Goal: Task Accomplishment & Management: Use online tool/utility

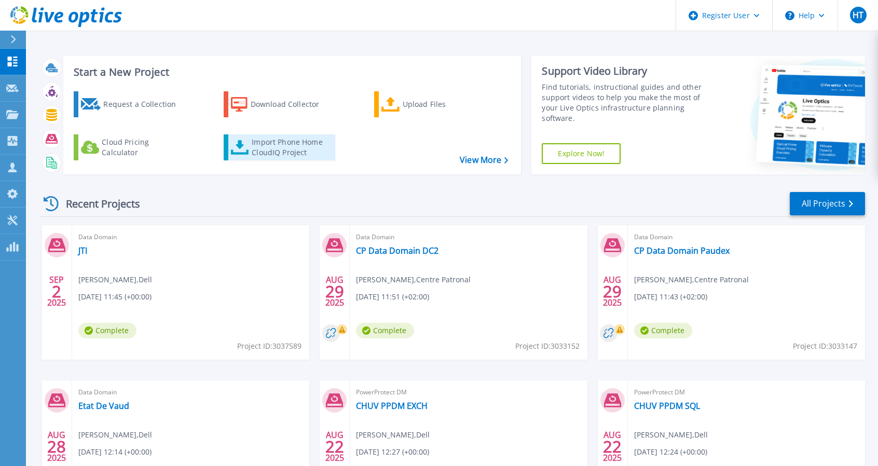
click at [286, 152] on div "Import Phone Home CloudIQ Project" at bounding box center [292, 147] width 81 height 21
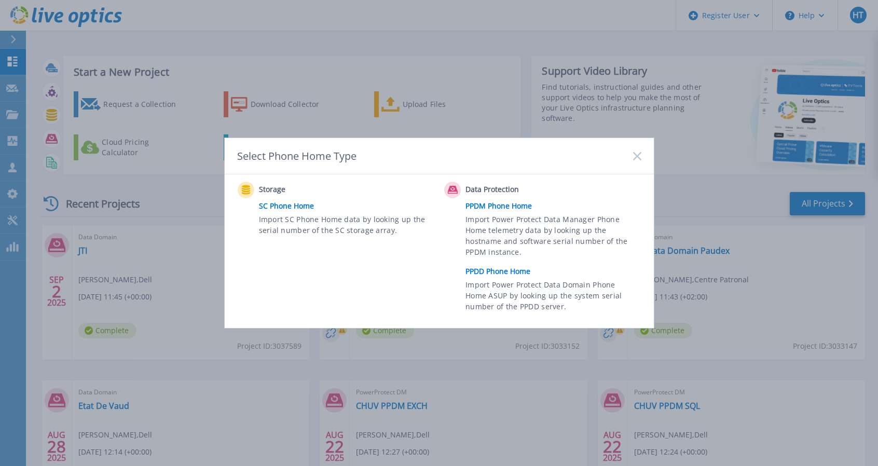
click at [491, 271] on link "PPDD Phone Home" at bounding box center [555, 272] width 181 height 16
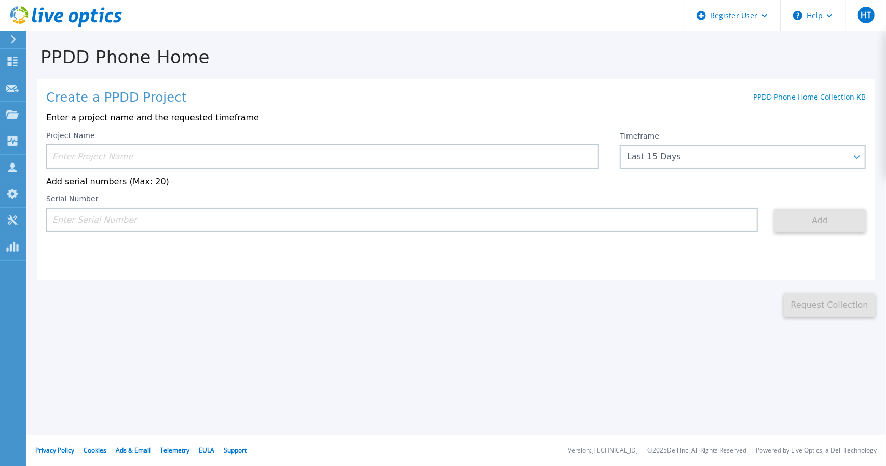
click at [126, 154] on input at bounding box center [322, 156] width 552 height 24
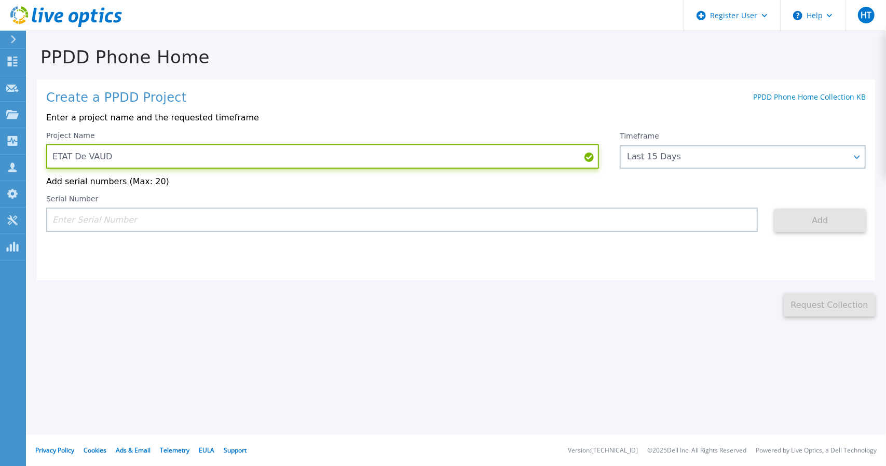
type input "ETAT De VAUD"
click at [94, 215] on input at bounding box center [401, 220] width 711 height 24
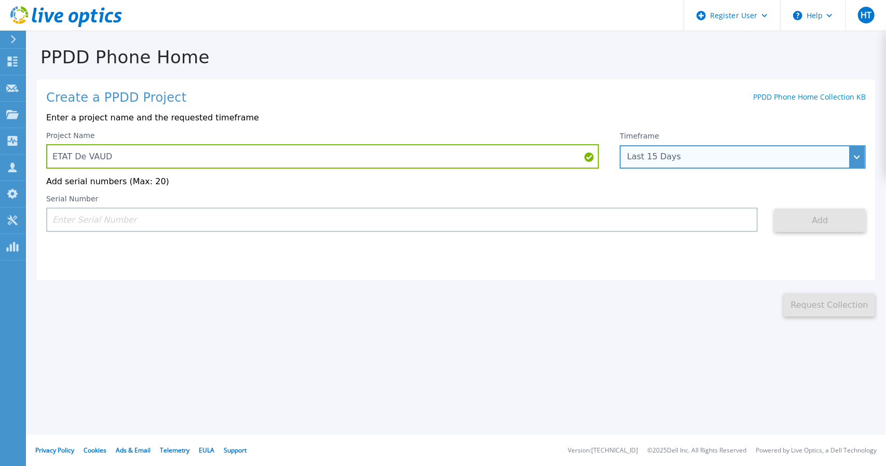
click at [647, 163] on div "Last 15 Days" at bounding box center [742, 156] width 246 height 23
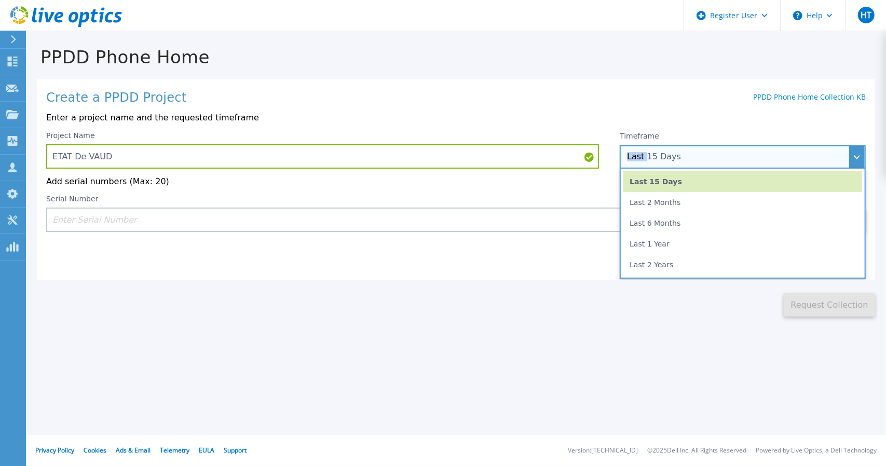
click at [647, 163] on div "Last 15 Days" at bounding box center [742, 156] width 246 height 23
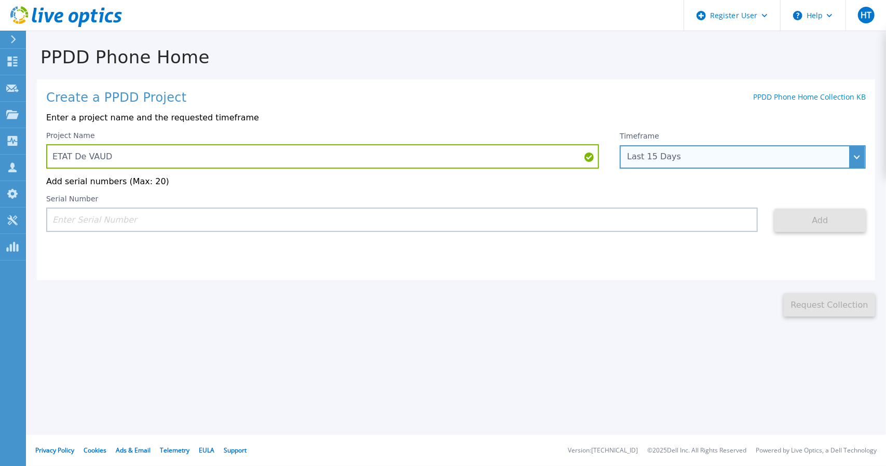
click at [657, 163] on div "Last 15 Days" at bounding box center [742, 156] width 246 height 23
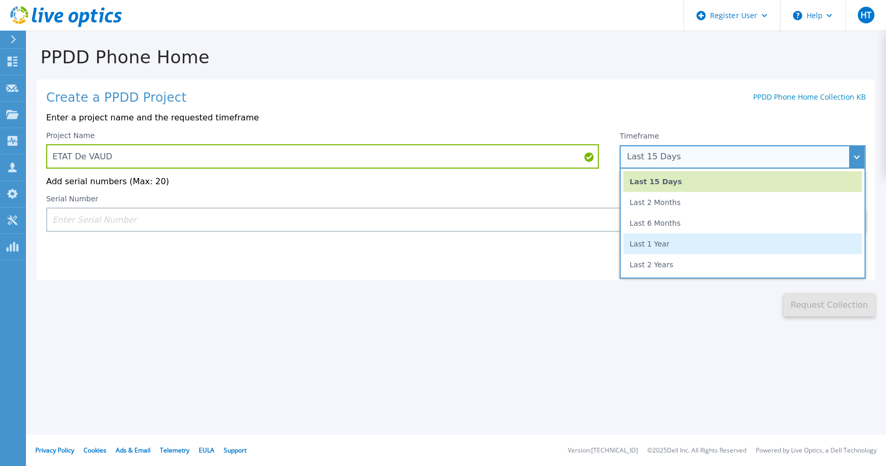
click at [653, 243] on li "Last 1 Year" at bounding box center [742, 243] width 239 height 21
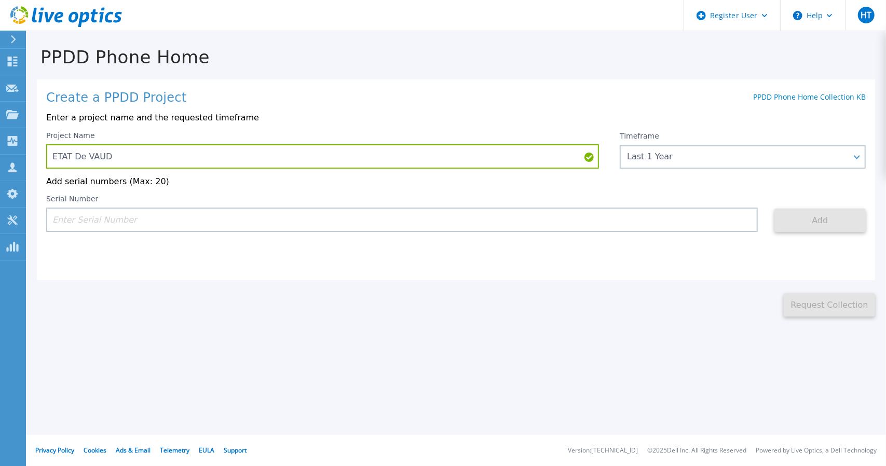
click at [423, 216] on input at bounding box center [401, 220] width 711 height 24
click at [89, 223] on input at bounding box center [401, 220] width 711 height 24
click at [120, 214] on input at bounding box center [401, 220] width 711 height 24
paste input "CRK00243012822"
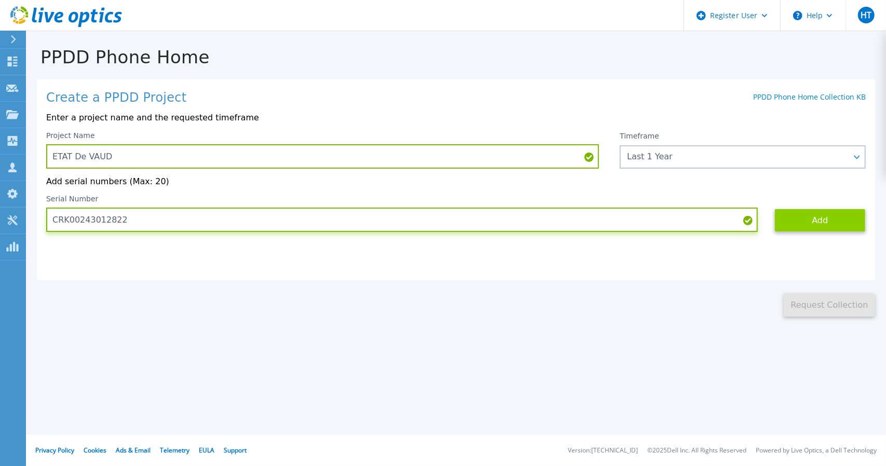
type input "CRK00243012822"
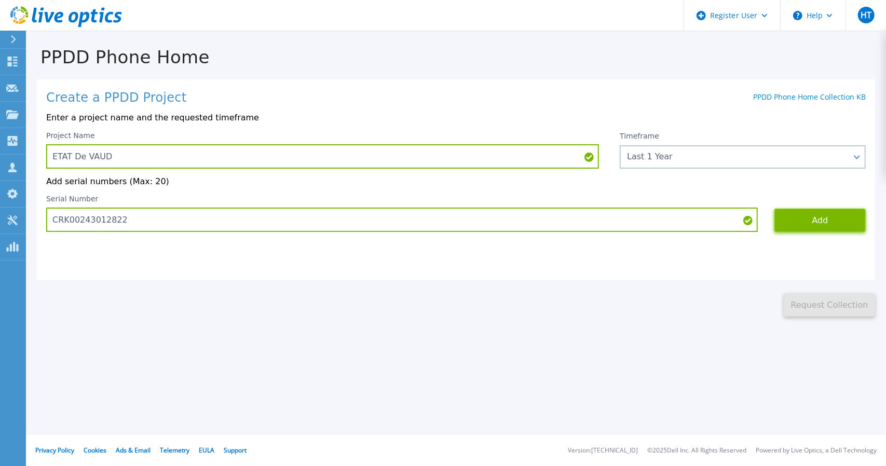
click at [800, 222] on button "Add" at bounding box center [819, 220] width 91 height 23
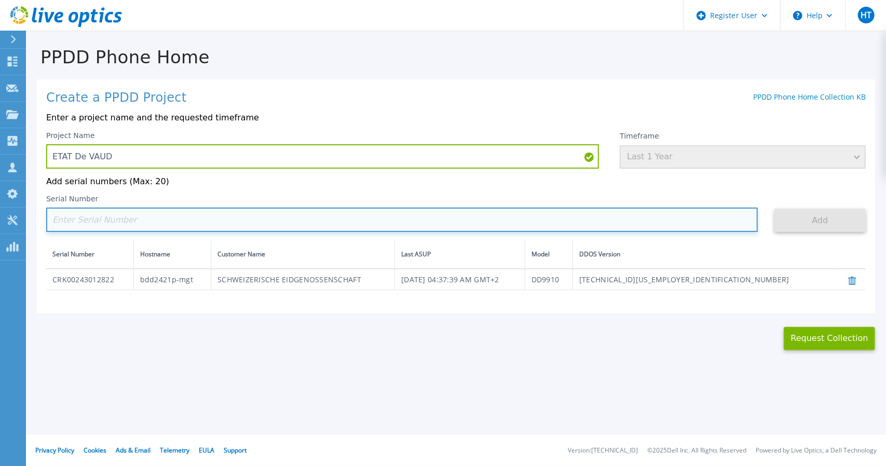
click at [114, 218] on input at bounding box center [401, 220] width 711 height 24
click at [163, 223] on input at bounding box center [401, 220] width 711 height 24
paste input "CRK00243012823"
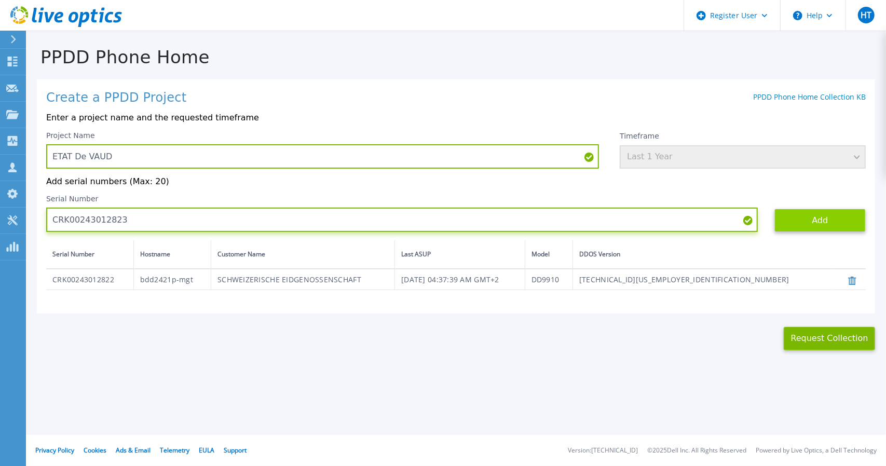
type input "CRK00243012823"
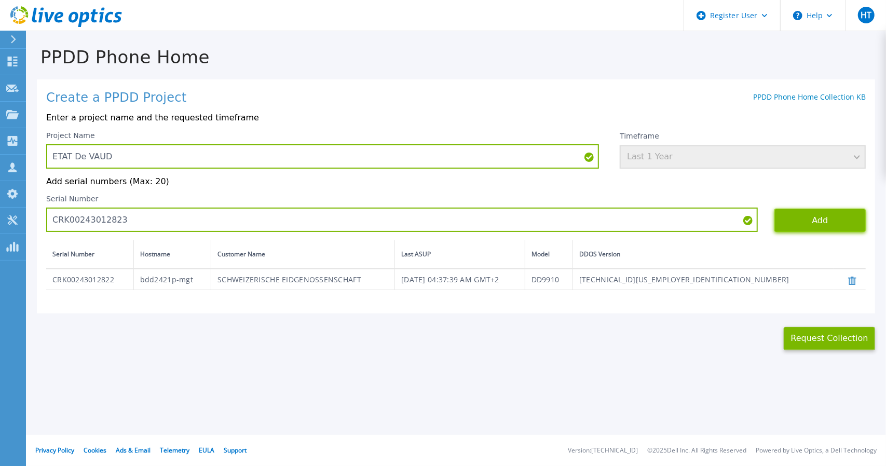
click at [837, 222] on button "Add" at bounding box center [819, 220] width 91 height 23
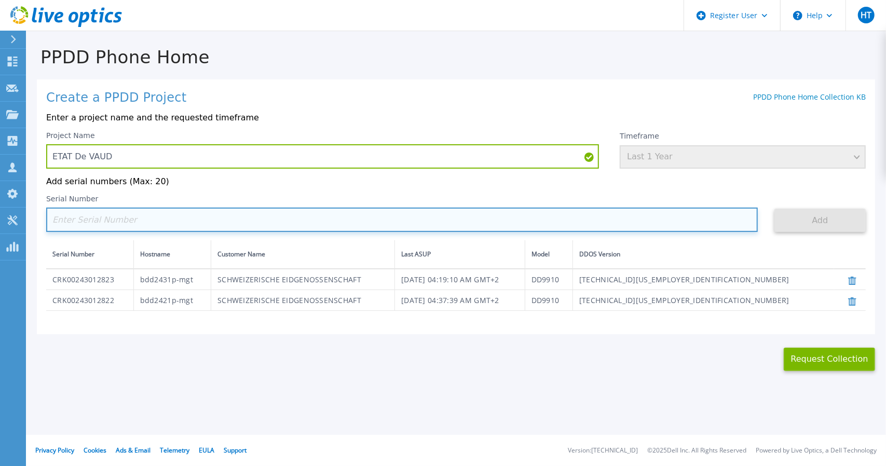
click at [169, 227] on input at bounding box center [401, 220] width 711 height 24
paste input "CKM01212705966"
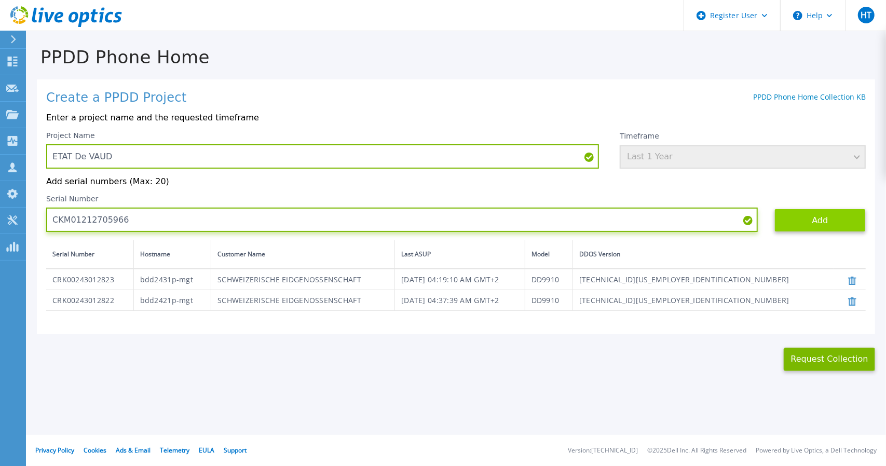
type input "CKM01212705966"
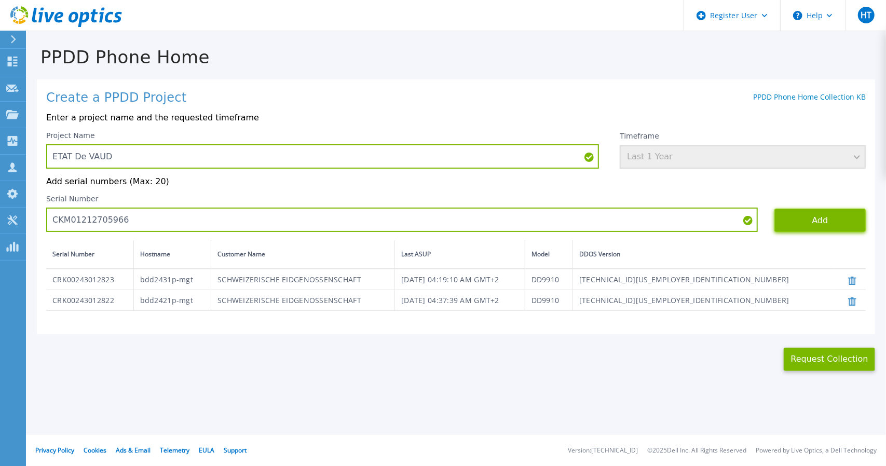
click at [804, 218] on button "Add" at bounding box center [819, 220] width 91 height 23
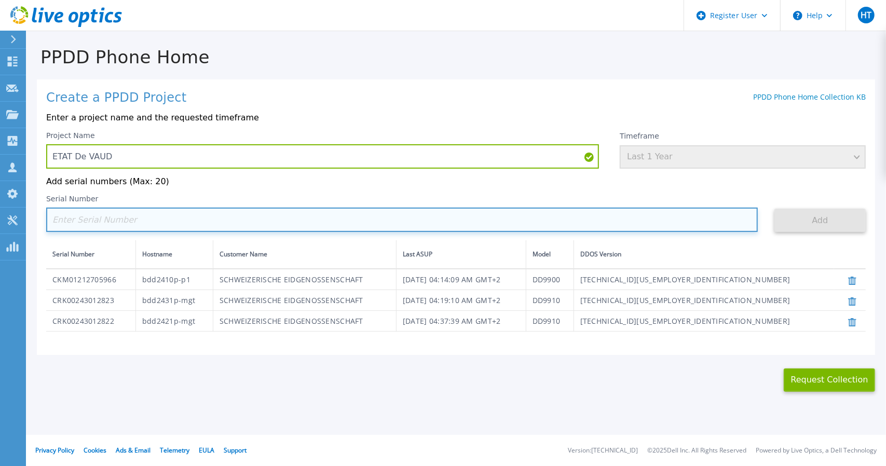
click at [94, 216] on input at bounding box center [401, 220] width 711 height 24
paste input "CKM01212705969"
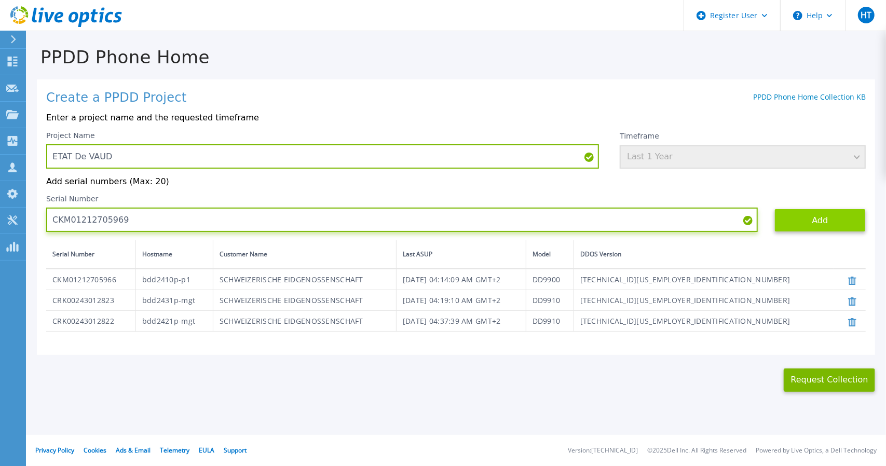
type input "CKM01212705969"
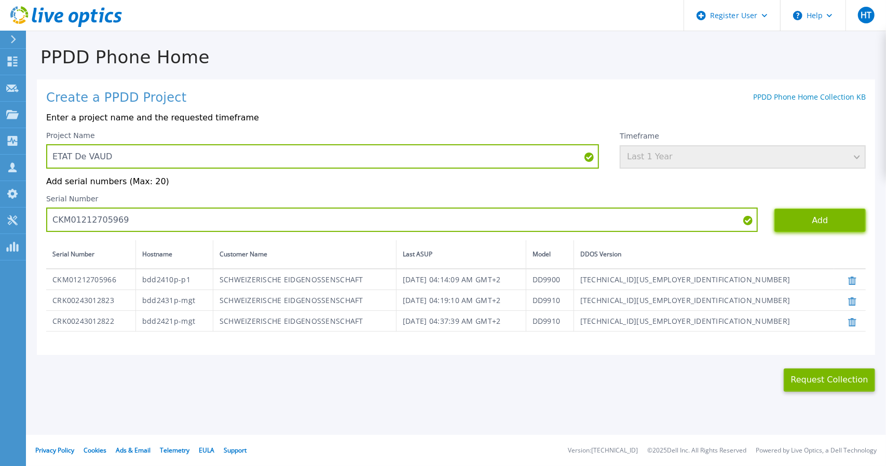
click at [799, 219] on button "Add" at bounding box center [819, 220] width 91 height 23
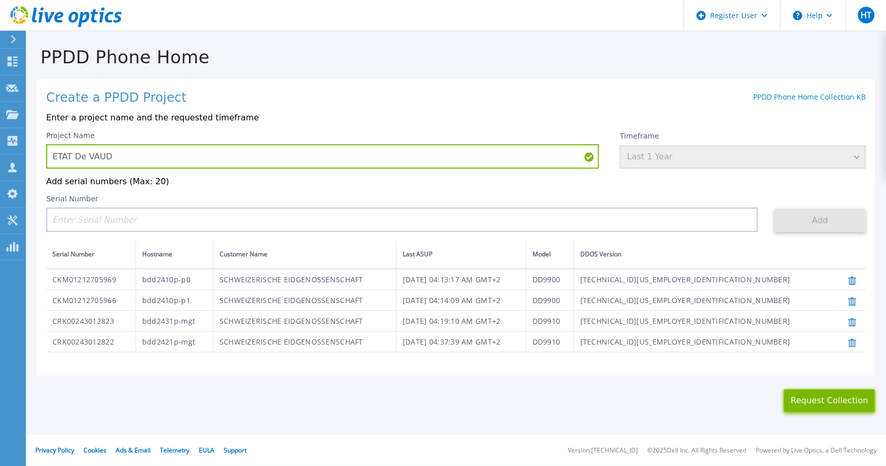
click at [808, 403] on button "Request Collection" at bounding box center [828, 400] width 91 height 23
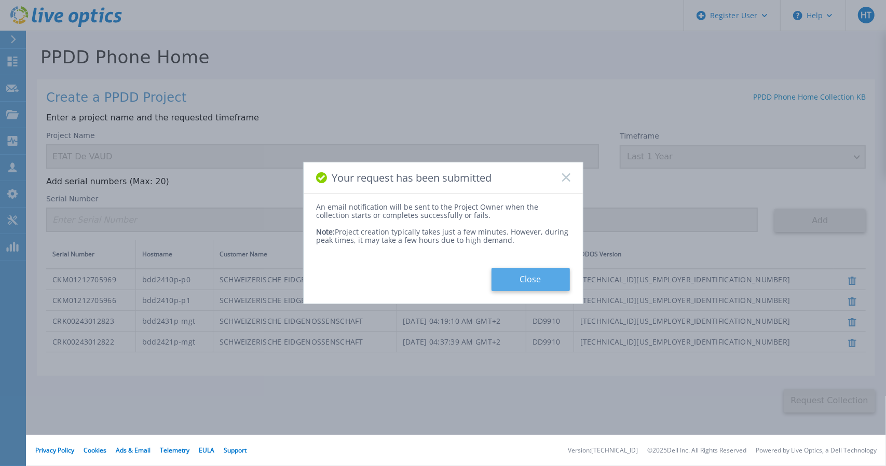
click at [523, 279] on button "Close" at bounding box center [530, 279] width 78 height 23
